Goal: Task Accomplishment & Management: Use online tool/utility

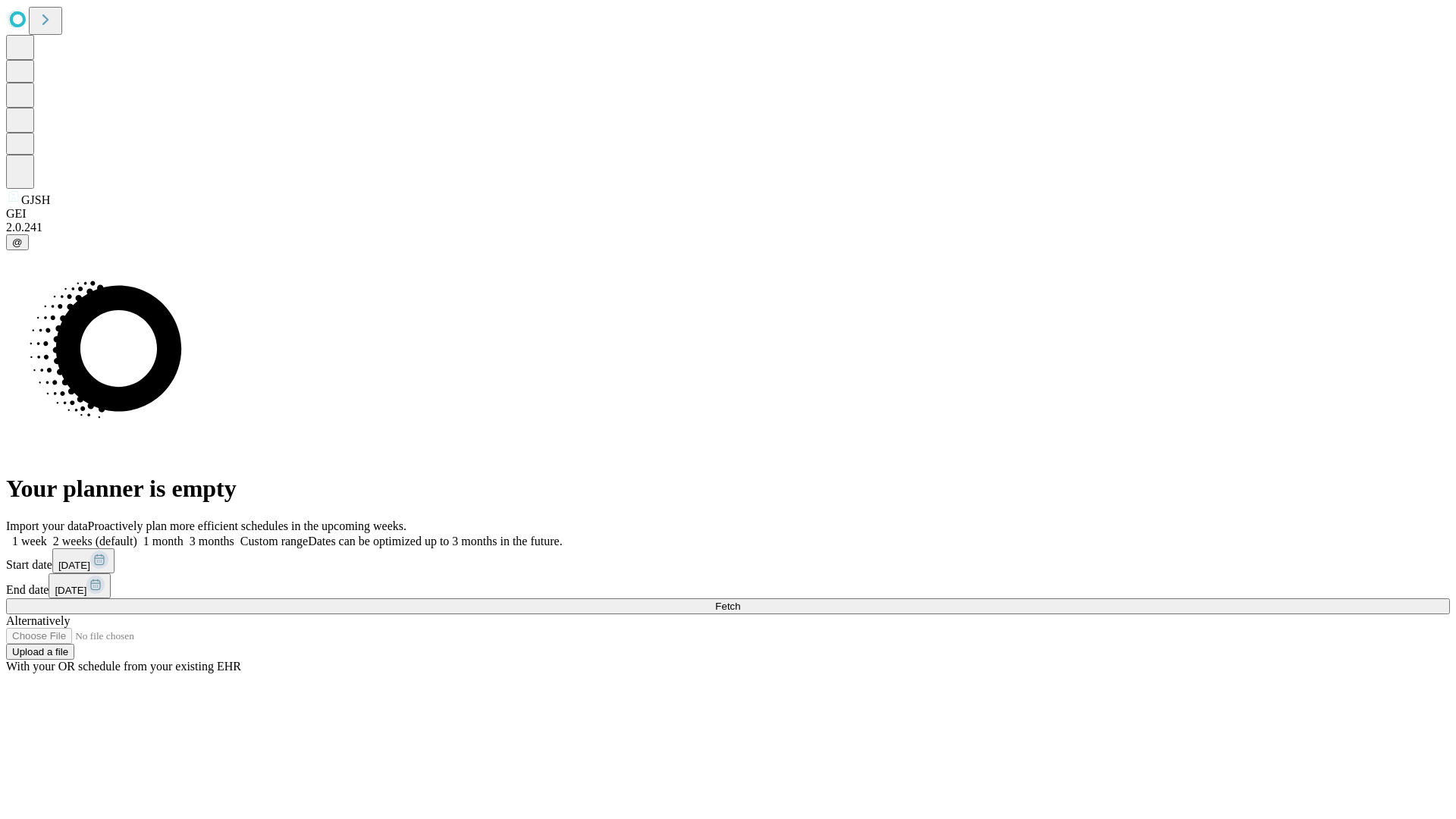
click at [47, 534] on label "1 week" at bounding box center [26, 540] width 41 height 12
click at [740, 601] on span "Fetch" at bounding box center [728, 607] width 25 height 12
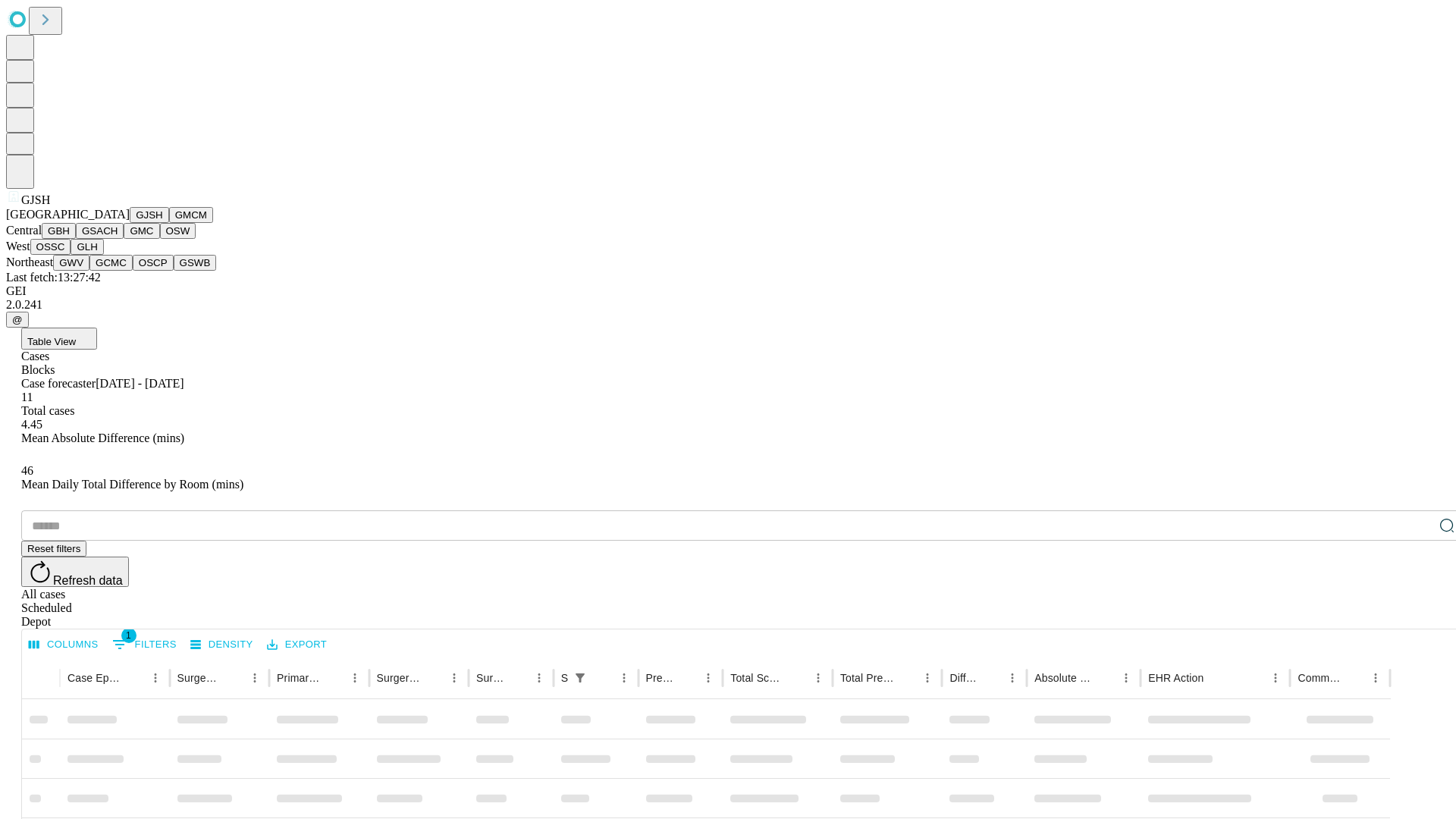
click at [169, 223] on button "GMCM" at bounding box center [191, 215] width 44 height 16
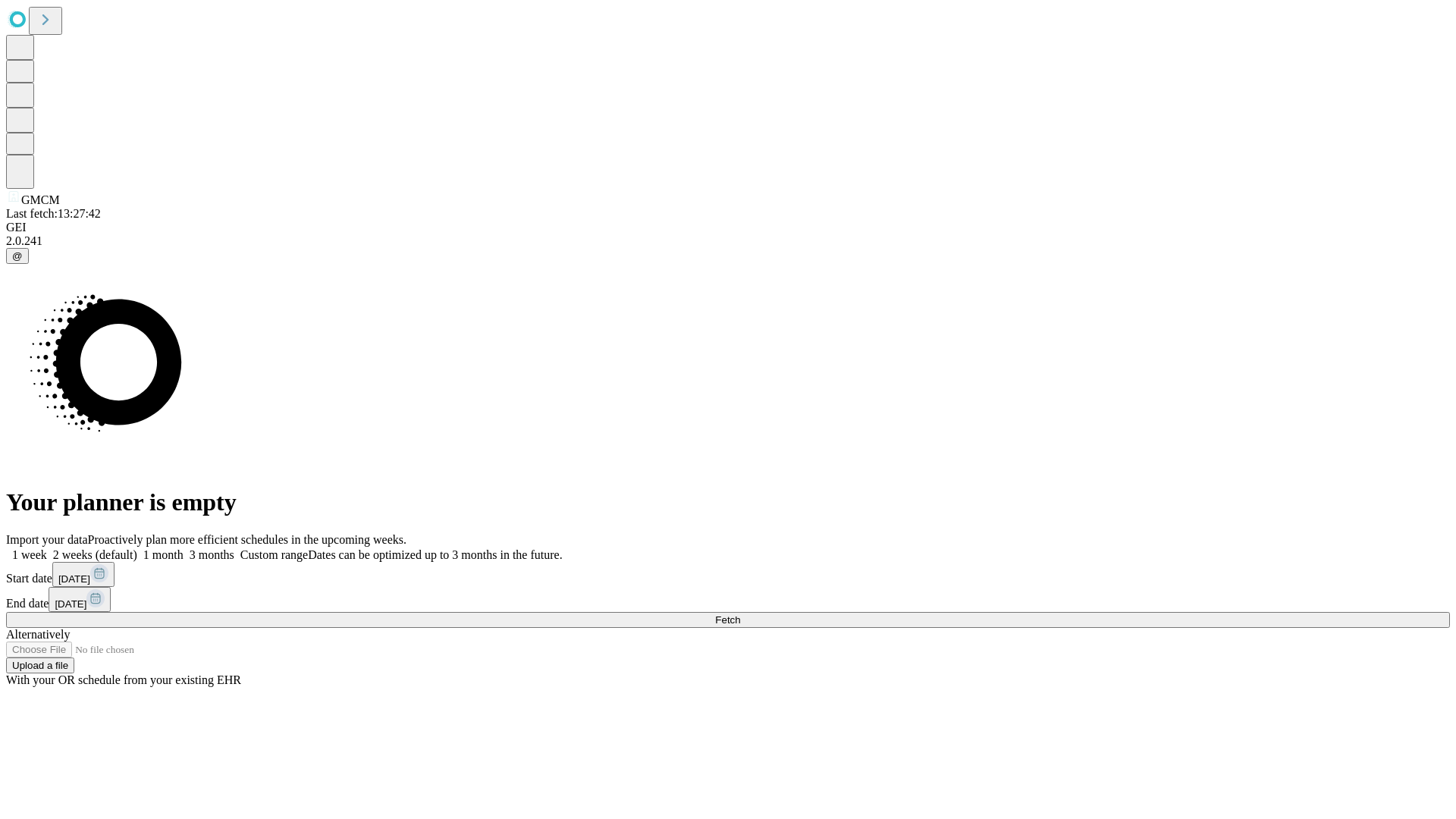
click at [47, 548] on label "1 week" at bounding box center [26, 554] width 41 height 12
click at [740, 614] on span "Fetch" at bounding box center [728, 620] width 25 height 12
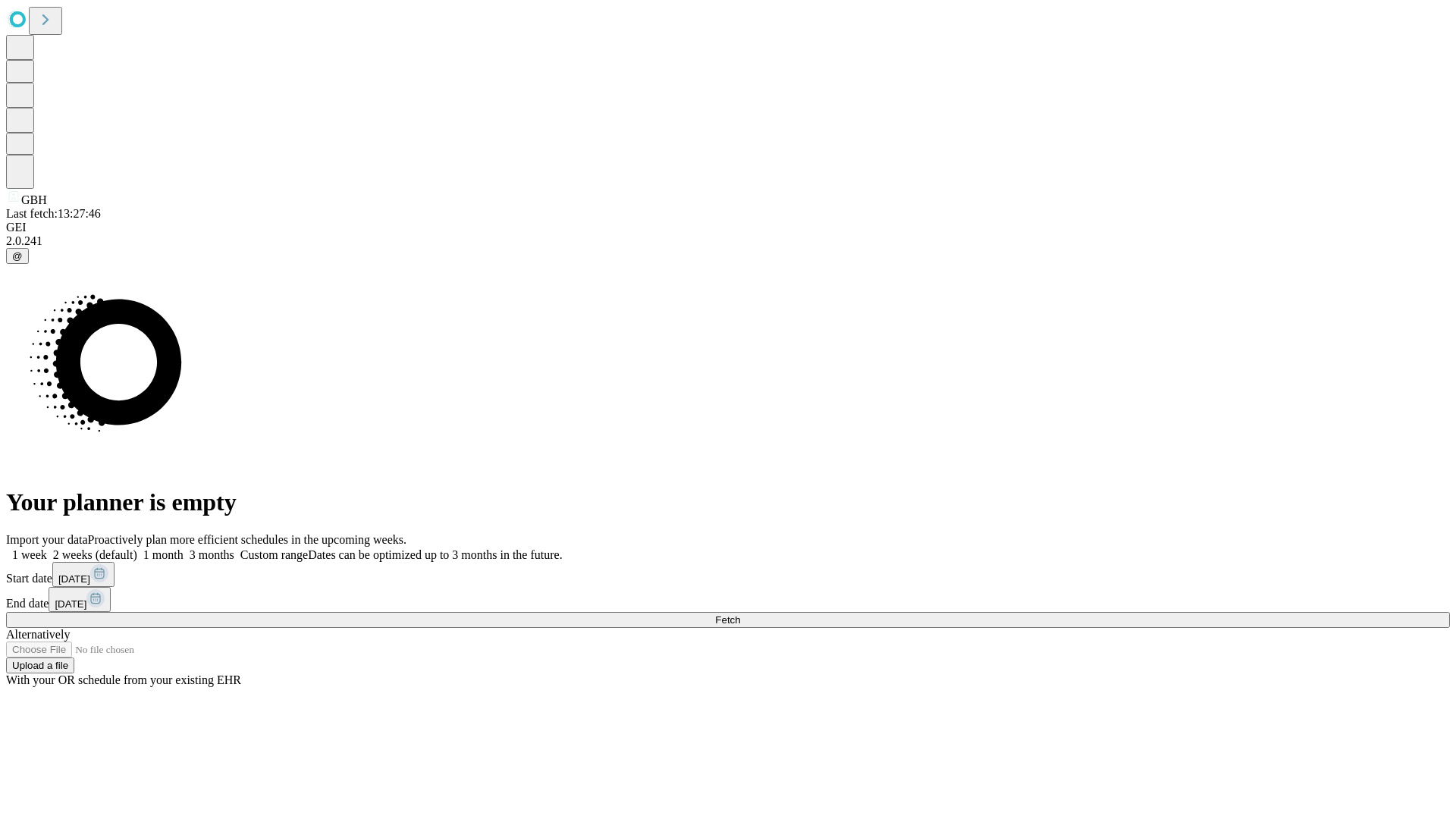
click at [47, 548] on label "1 week" at bounding box center [26, 554] width 41 height 12
click at [740, 614] on span "Fetch" at bounding box center [728, 620] width 25 height 12
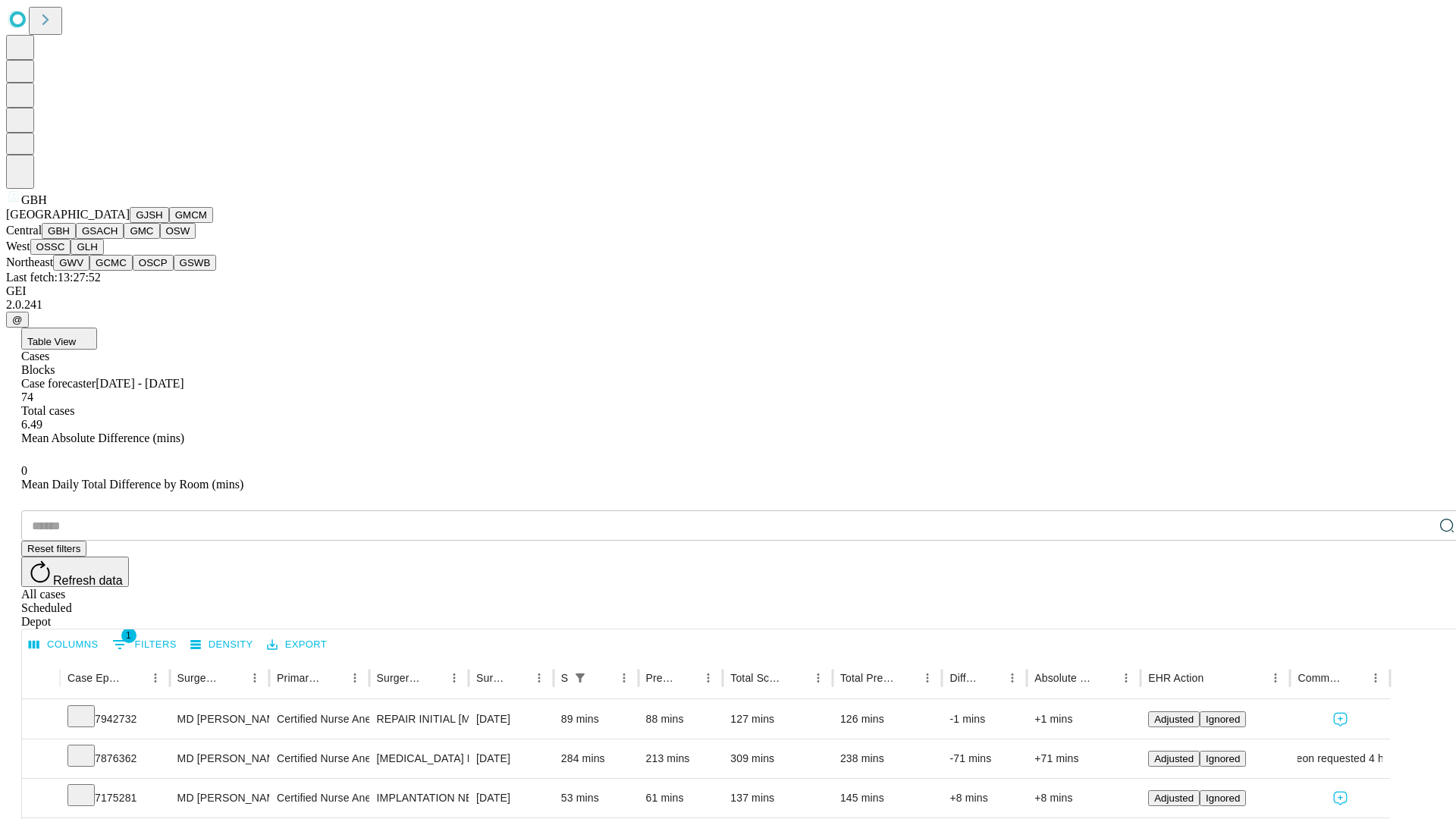
click at [117, 239] on button "GSACH" at bounding box center [99, 231] width 47 height 16
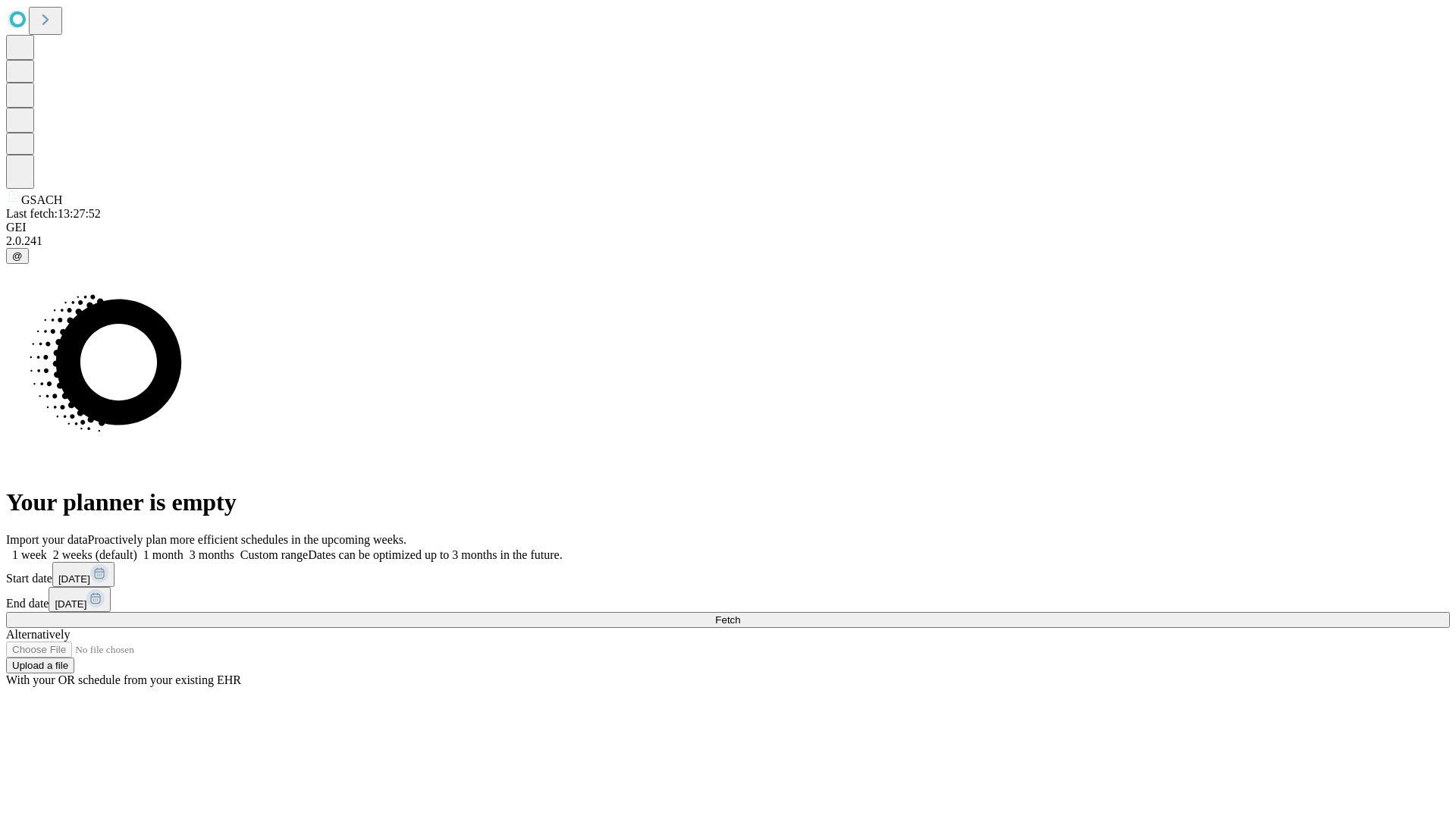
click at [47, 548] on label "1 week" at bounding box center [26, 554] width 41 height 12
click at [740, 614] on span "Fetch" at bounding box center [728, 620] width 25 height 12
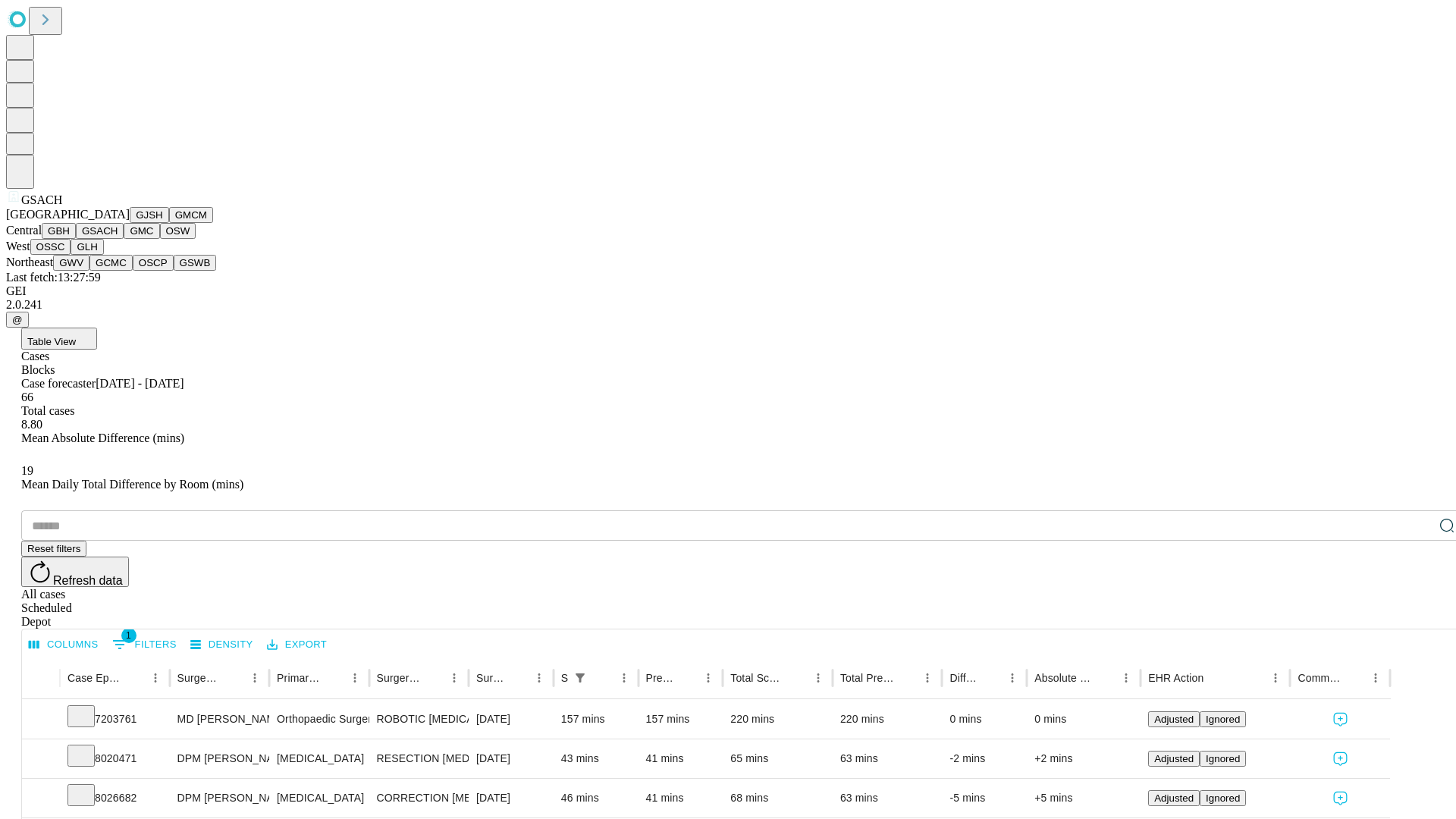
click at [124, 239] on button "GMC" at bounding box center [142, 231] width 36 height 16
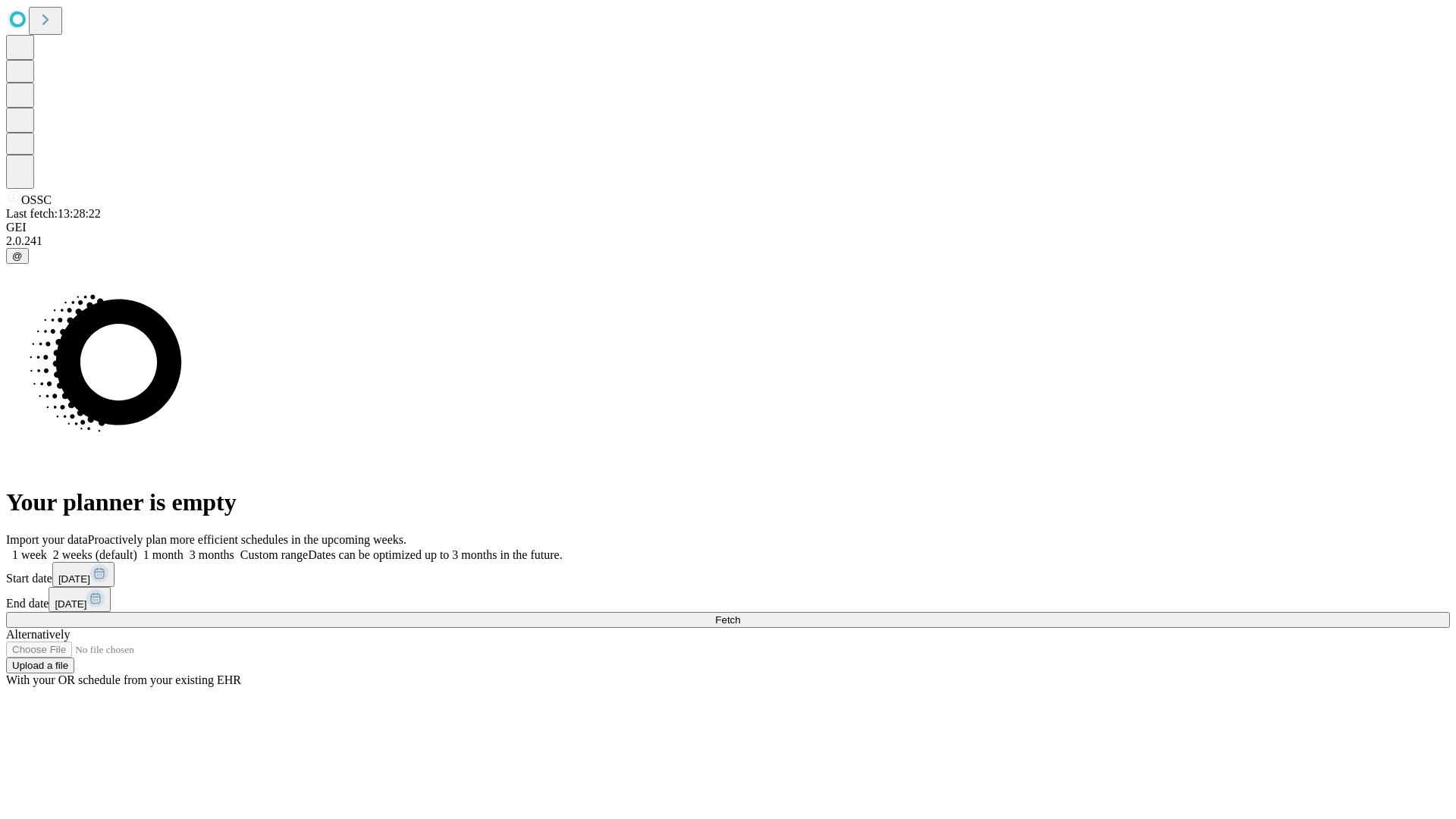
click at [740, 614] on span "Fetch" at bounding box center [728, 620] width 25 height 12
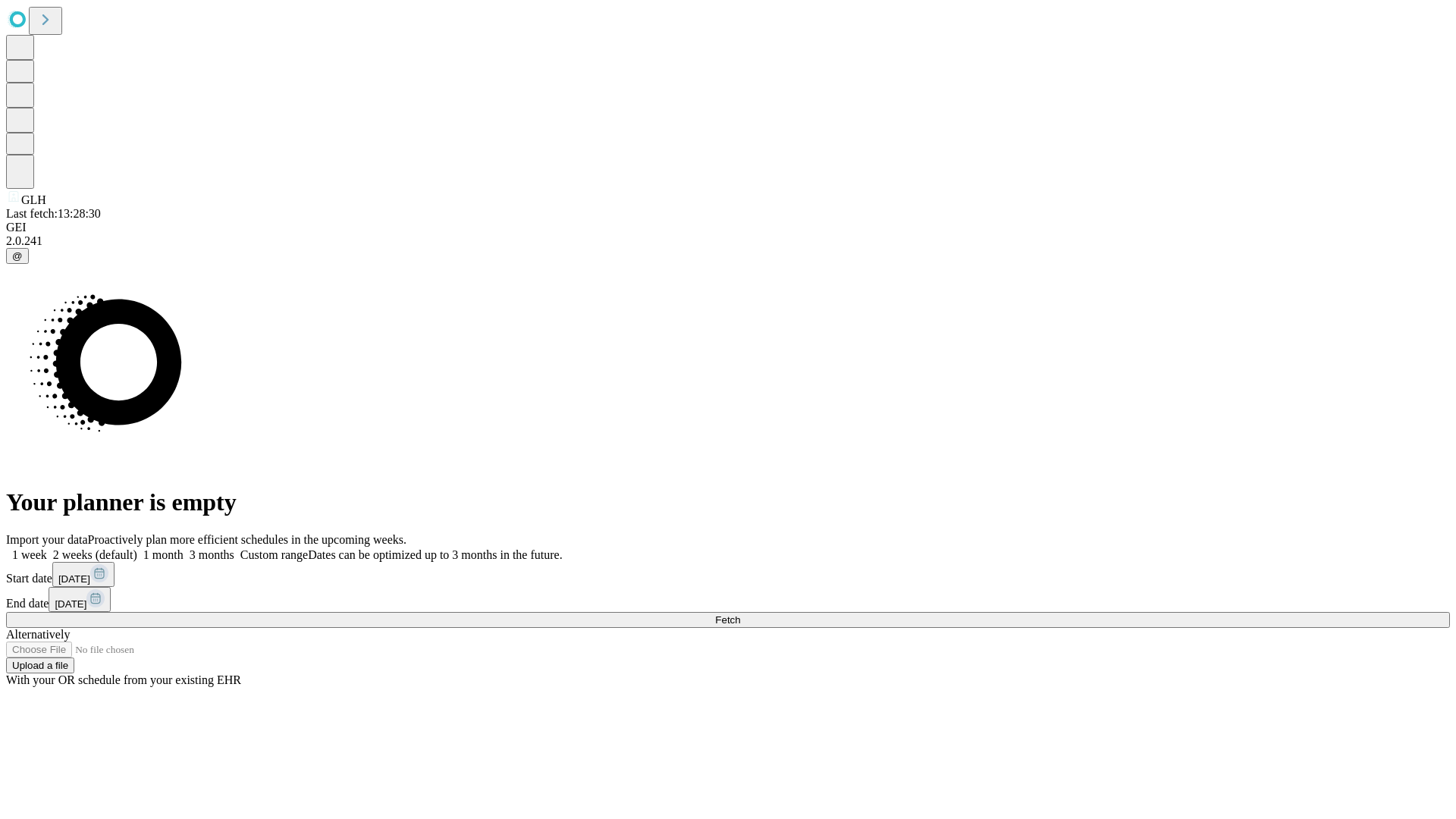
click at [47, 548] on label "1 week" at bounding box center [26, 554] width 41 height 12
click at [740, 614] on span "Fetch" at bounding box center [728, 620] width 25 height 12
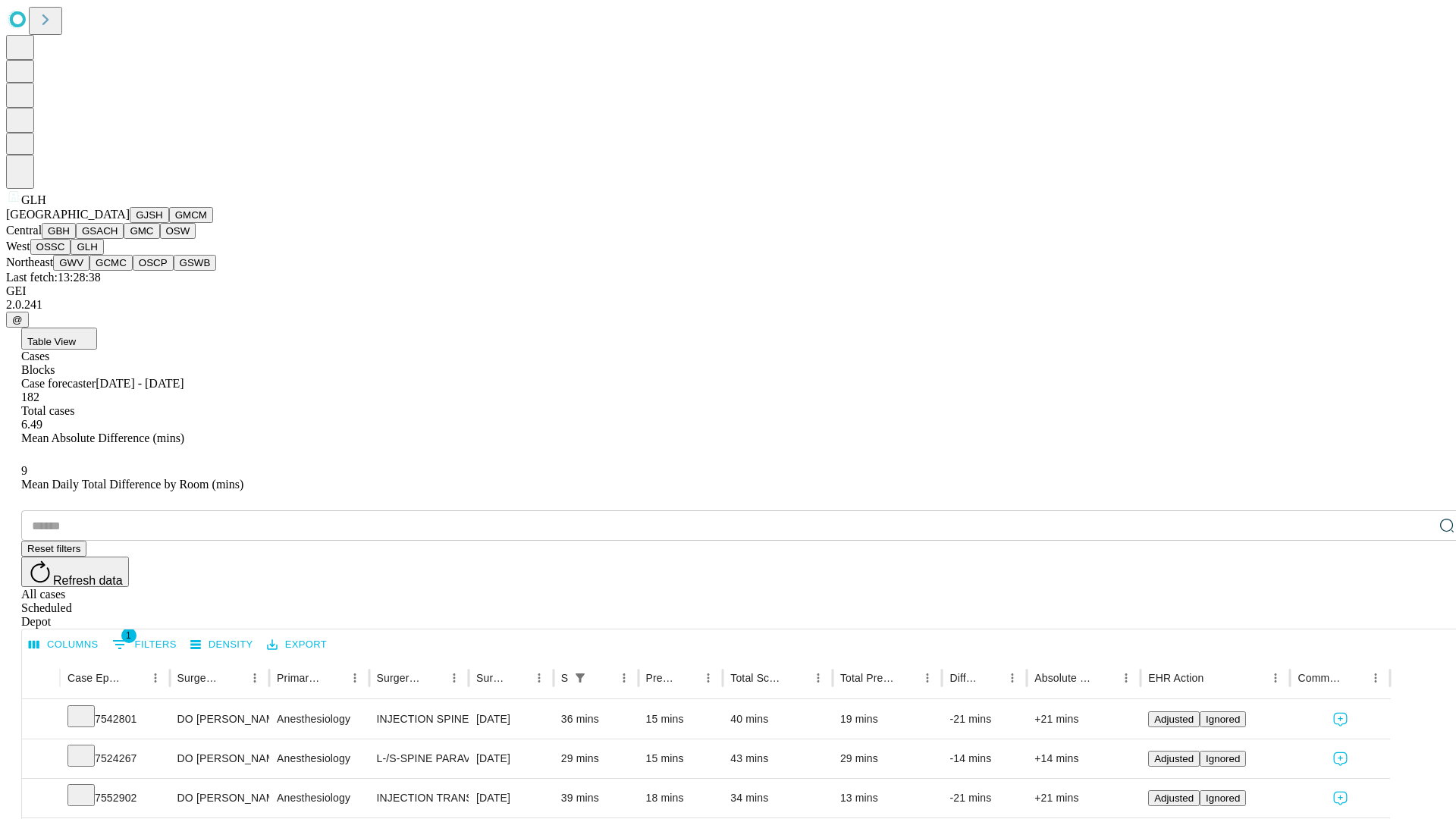
click at [90, 271] on button "GWV" at bounding box center [72, 262] width 37 height 16
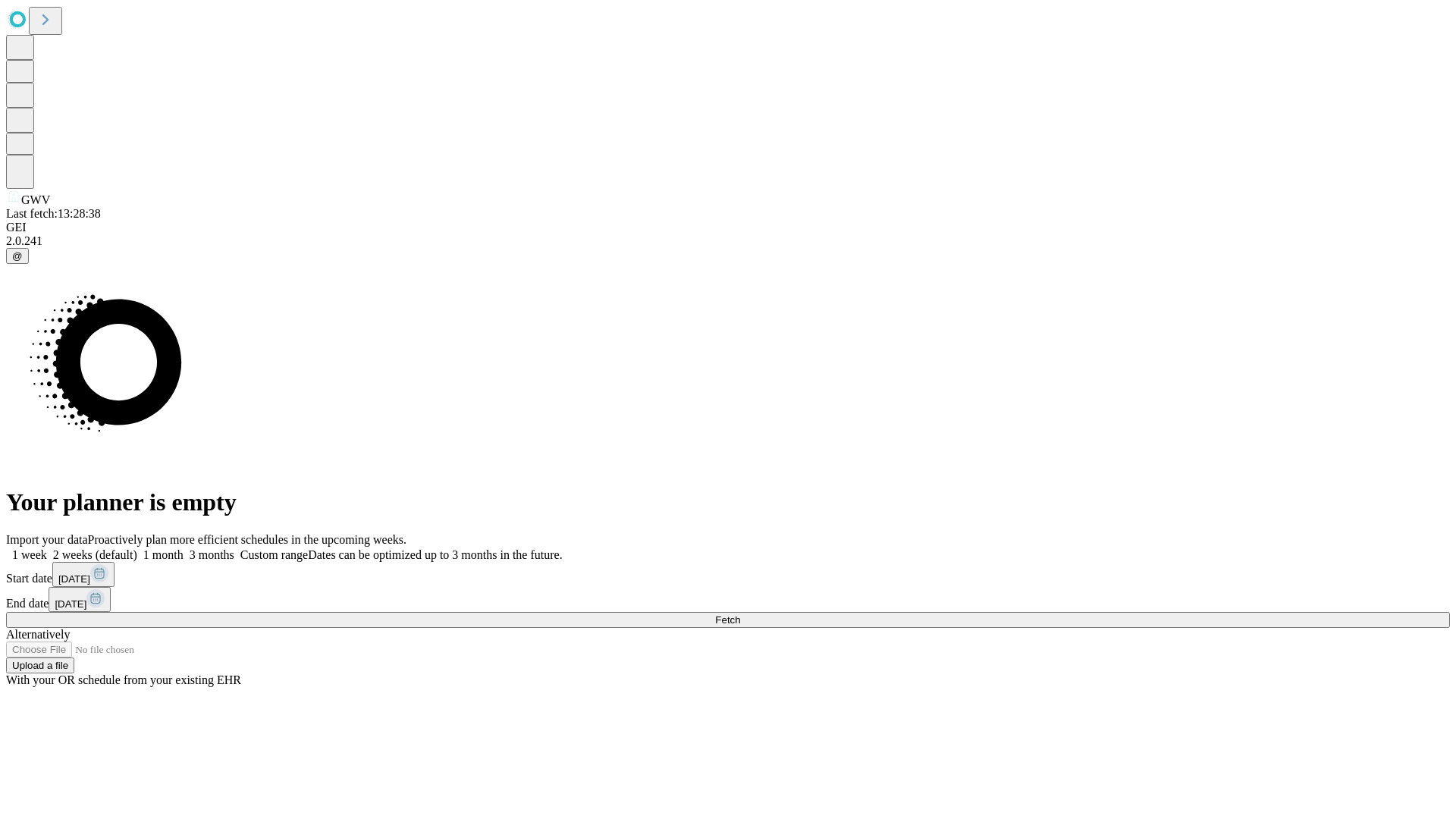
click at [47, 548] on label "1 week" at bounding box center [26, 554] width 41 height 12
click at [740, 614] on span "Fetch" at bounding box center [728, 620] width 25 height 12
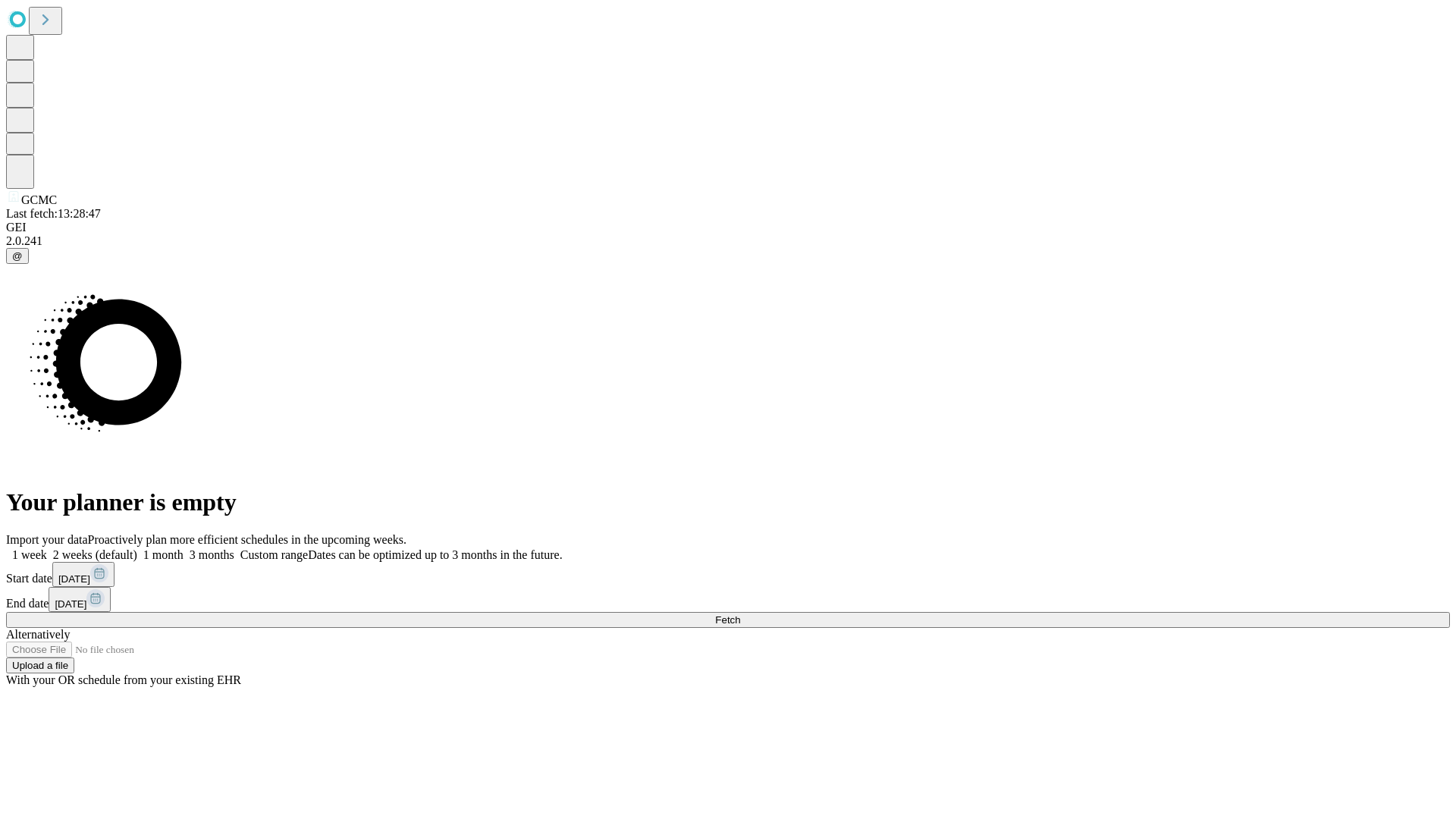
click at [47, 548] on label "1 week" at bounding box center [26, 554] width 41 height 12
click at [740, 614] on span "Fetch" at bounding box center [728, 620] width 25 height 12
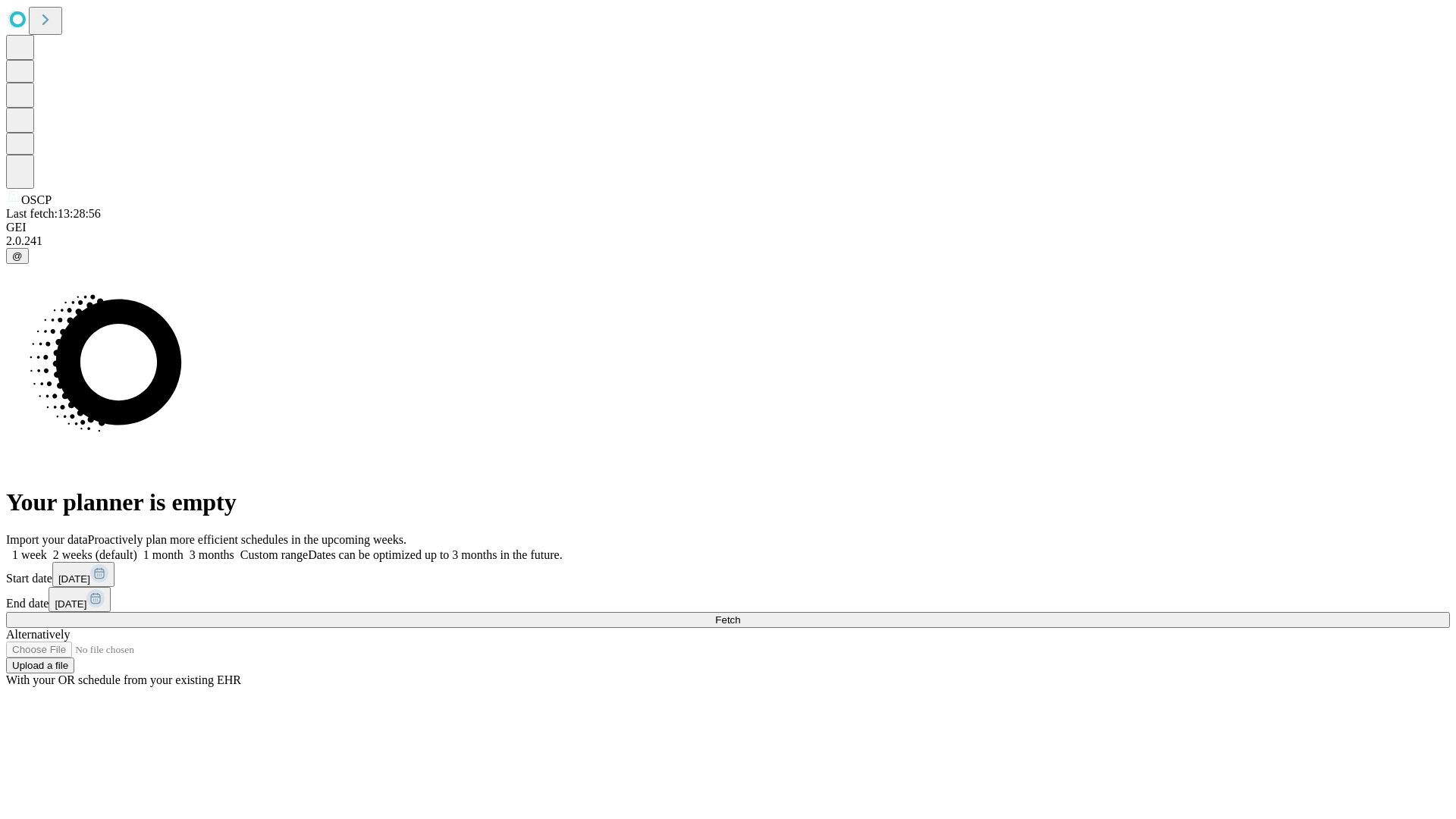
click at [47, 548] on label "1 week" at bounding box center [26, 554] width 41 height 12
click at [740, 614] on span "Fetch" at bounding box center [728, 620] width 25 height 12
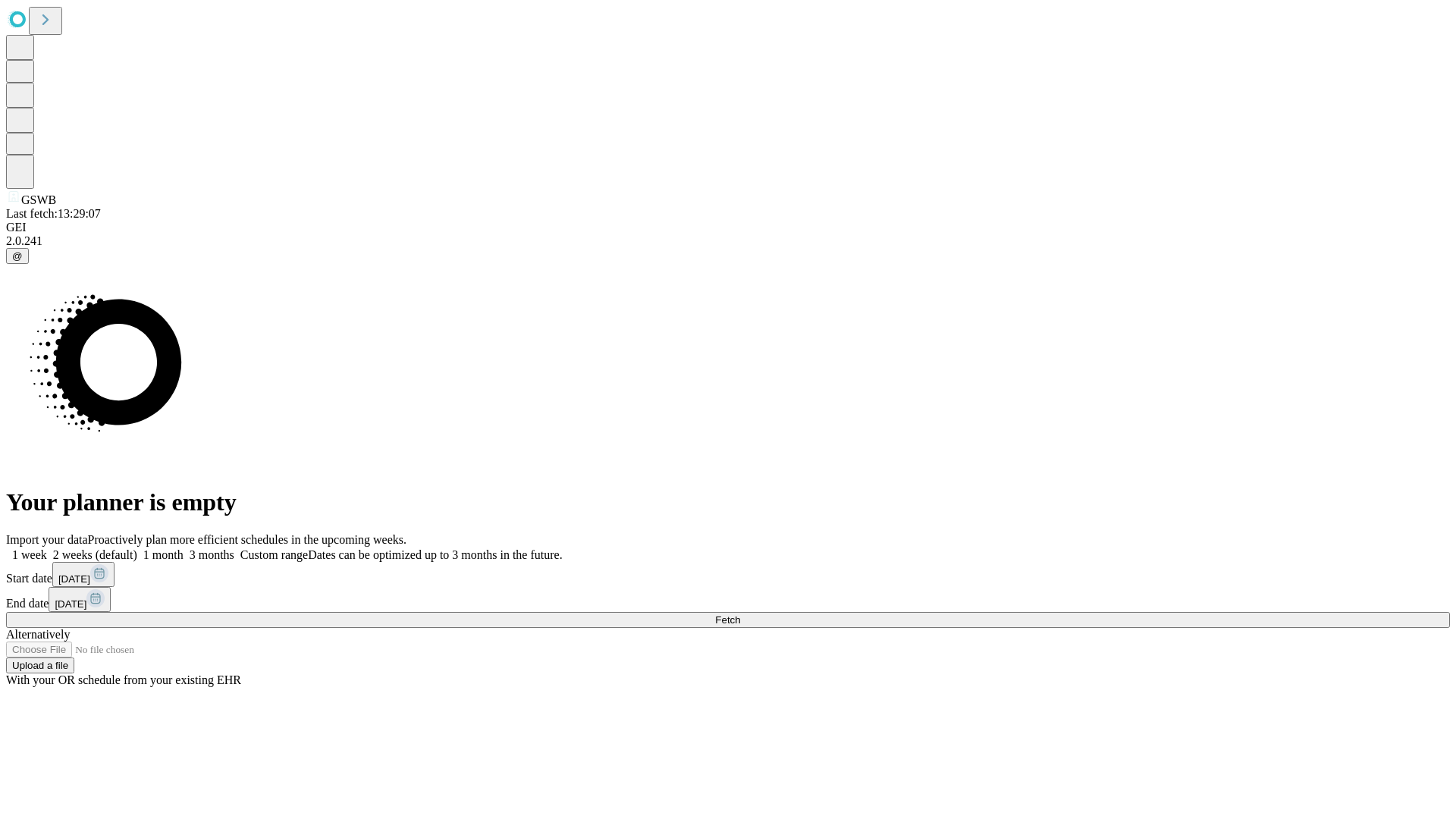
click at [47, 548] on label "1 week" at bounding box center [26, 554] width 41 height 12
click at [740, 614] on span "Fetch" at bounding box center [728, 620] width 25 height 12
